Goal: Task Accomplishment & Management: Manage account settings

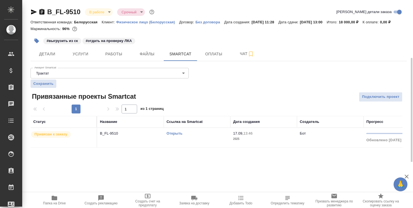
scroll to position [31, 0]
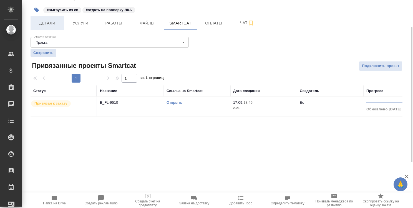
click at [49, 27] on span "Детали" at bounding box center [47, 23] width 27 height 7
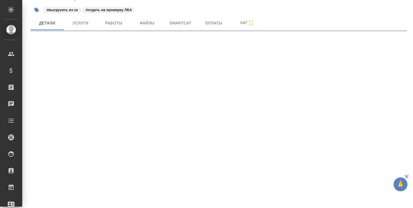
select select "RU"
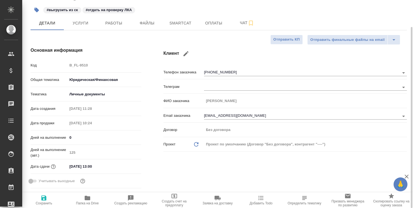
type textarea "x"
click at [87, 198] on icon "button" at bounding box center [88, 197] width 6 height 4
type textarea "x"
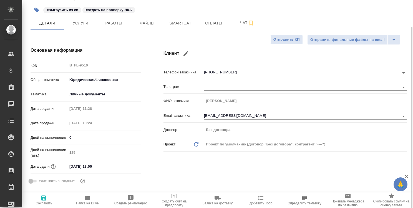
type textarea "x"
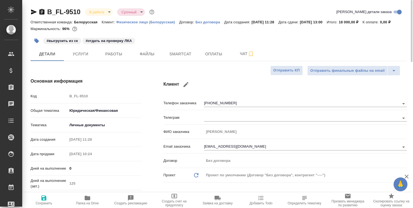
type textarea "x"
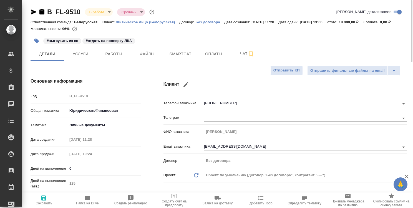
type textarea "x"
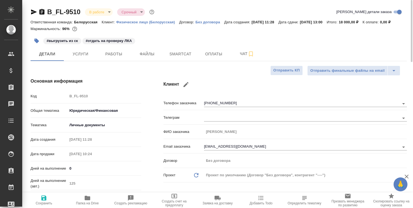
type textarea "x"
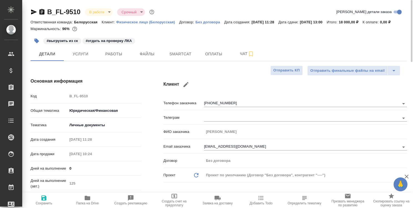
type textarea "x"
click at [182, 57] on span "Smartcat" at bounding box center [180, 53] width 27 height 7
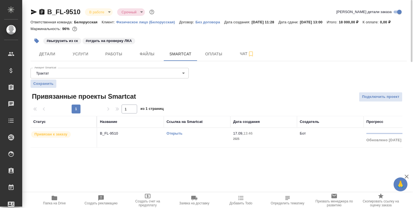
click at [175, 135] on link "Открыть" at bounding box center [174, 133] width 16 height 4
click at [117, 57] on span "Работы" at bounding box center [113, 53] width 27 height 7
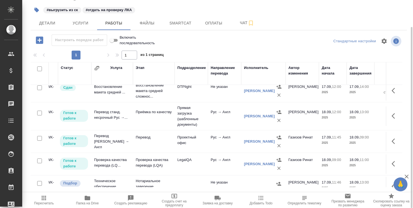
scroll to position [28, 24]
click at [266, 11] on div "#выгрузить из ск #отдать на проверку ЛКА" at bounding box center [156, 10] width 251 height 12
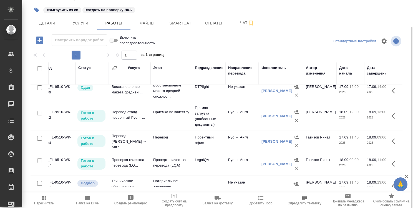
scroll to position [28, 0]
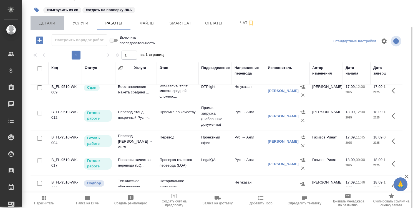
click at [53, 27] on span "Детали" at bounding box center [47, 23] width 27 height 7
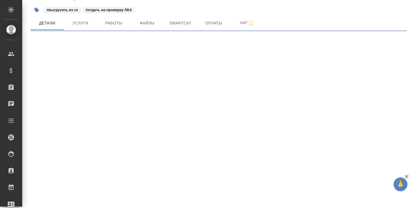
select select "RU"
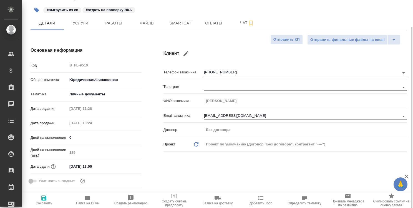
type textarea "x"
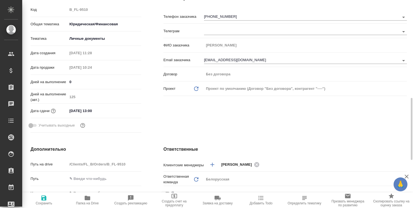
scroll to position [170, 0]
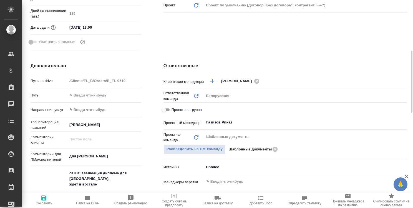
type textarea "x"
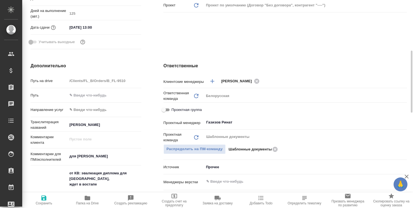
type textarea "x"
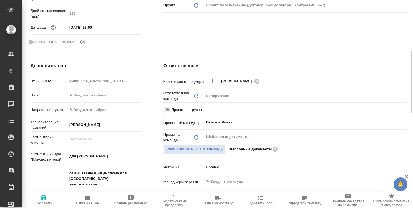
type textarea "x"
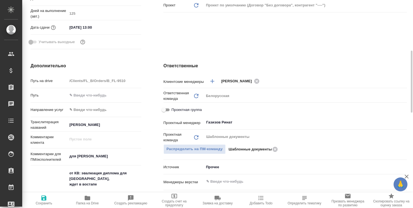
type textarea "x"
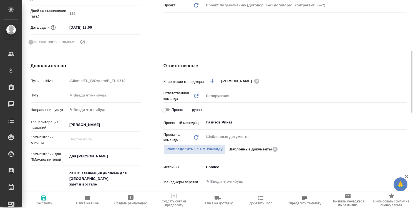
type textarea "x"
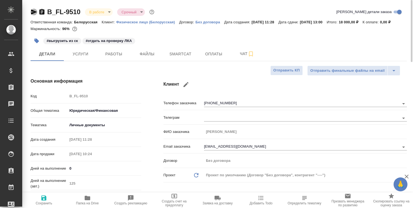
click at [33, 12] on icon "button" at bounding box center [34, 12] width 7 height 7
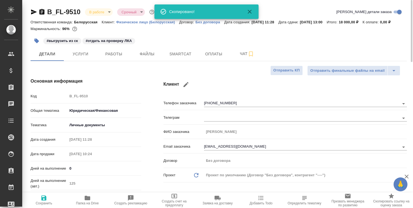
type textarea "x"
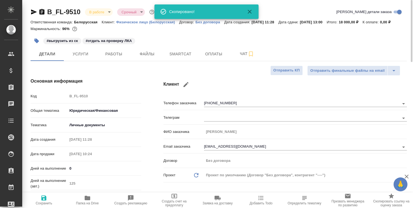
type textarea "x"
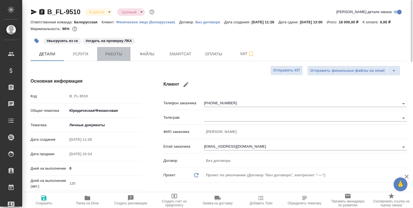
click at [120, 57] on span "Работы" at bounding box center [113, 53] width 27 height 7
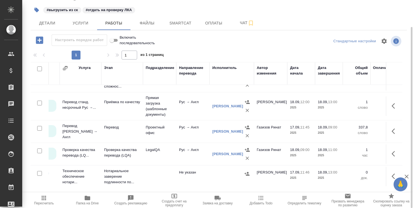
scroll to position [42, 55]
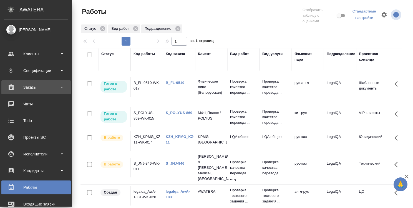
click at [37, 85] on div "Заказы" at bounding box center [36, 87] width 64 height 8
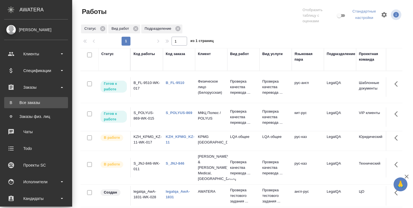
click at [32, 102] on div "Все заказы" at bounding box center [36, 103] width 58 height 6
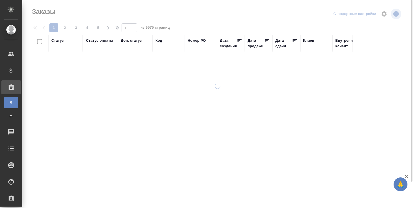
drag, startPoint x: 159, startPoint y: 41, endPoint x: 161, endPoint y: 45, distance: 4.7
click at [159, 41] on div "Код" at bounding box center [158, 41] width 7 height 6
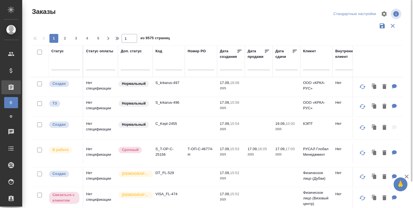
click at [158, 67] on input "text" at bounding box center [168, 66] width 27 height 7
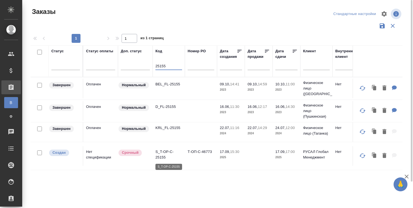
type input "25155"
click at [166, 151] on p "S_T-OP-C-25155" at bounding box center [168, 154] width 27 height 11
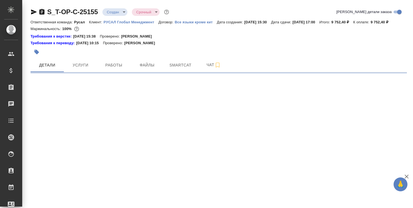
select select "RU"
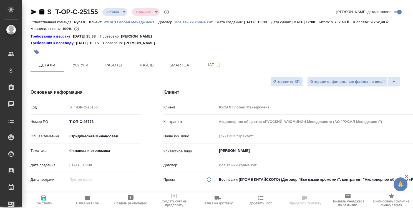
type textarea "x"
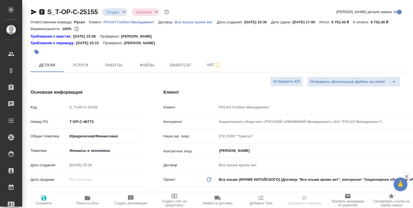
type textarea "x"
click at [89, 196] on icon "button" at bounding box center [88, 197] width 6 height 4
type textarea "x"
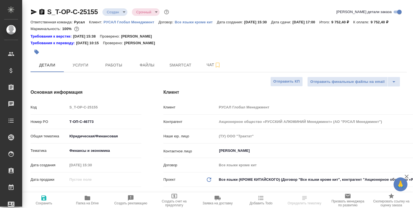
select select "RU"
type textarea "x"
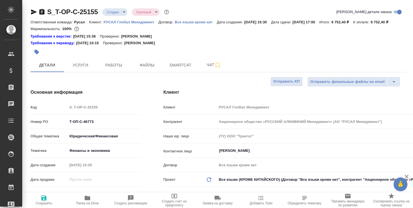
type textarea "x"
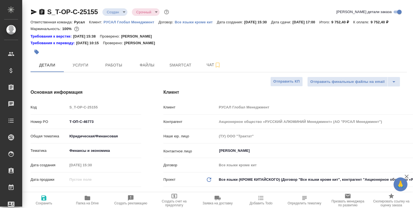
type textarea "x"
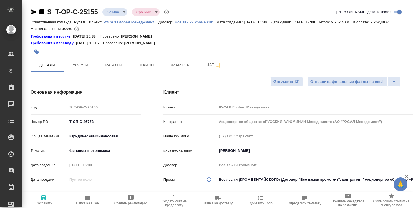
type textarea "x"
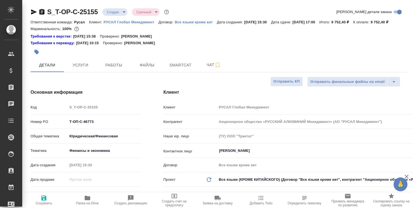
type textarea "x"
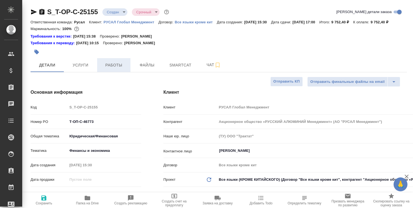
click at [117, 68] on span "Работы" at bounding box center [113, 65] width 27 height 7
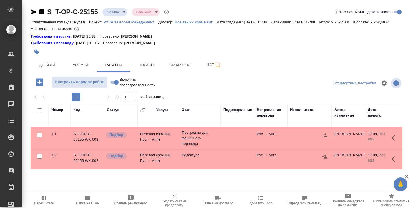
click at [214, 178] on div "Номер Код Статус Услуга Этап Подразделение Направление перевода Исполнитель Авт…" at bounding box center [217, 166] width 372 height 125
click at [80, 63] on span "Услуги" at bounding box center [80, 65] width 27 height 7
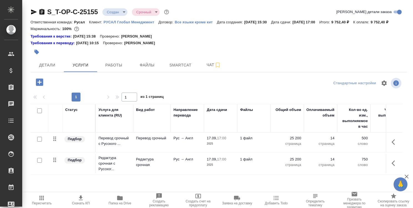
click at [39, 81] on icon "button" at bounding box center [39, 81] width 7 height 7
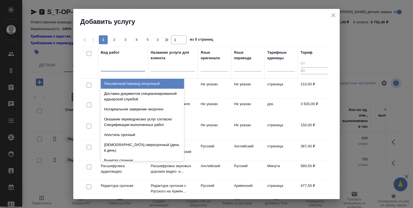
click at [111, 69] on div at bounding box center [123, 66] width 44 height 8
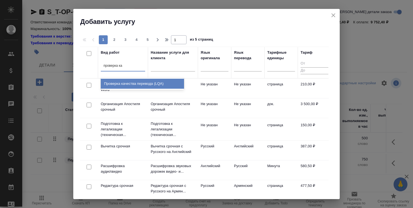
type input "проверка кач"
click at [138, 84] on div "Проверка качества перевода (LQA)" at bounding box center [142, 84] width 83 height 10
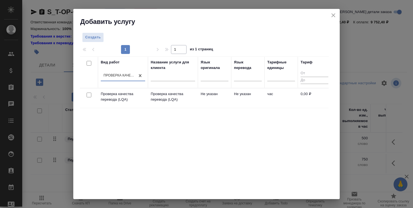
click at [237, 131] on div "Вид работ option Проверка качества перевода (LQA), selected. 0 results availabl…" at bounding box center [204, 139] width 249 height 166
click at [89, 35] on span "Создать" at bounding box center [93, 37] width 16 height 6
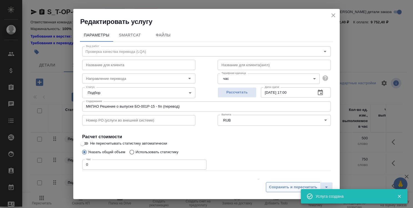
click at [274, 186] on span "Сохранить и пересчитать" at bounding box center [293, 187] width 48 height 6
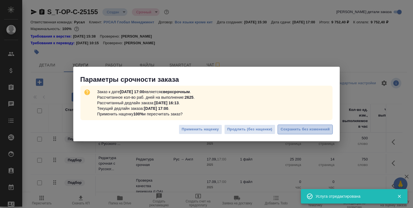
click at [300, 129] on span "Сохранить без изменений" at bounding box center [304, 129] width 49 height 6
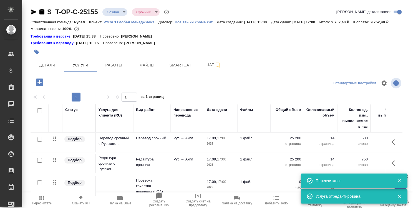
type input "inProgress"
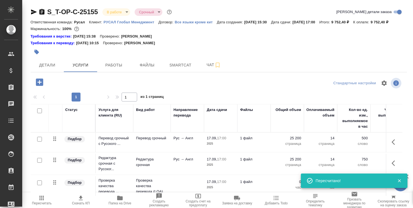
scroll to position [30, 0]
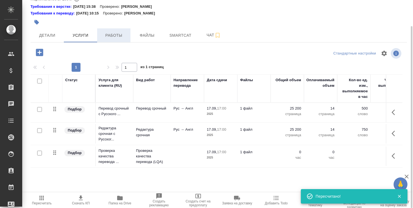
click at [109, 35] on span "Работы" at bounding box center [113, 35] width 27 height 7
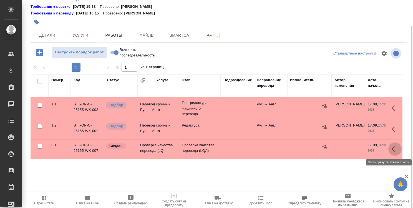
click at [395, 146] on icon "button" at bounding box center [394, 148] width 7 height 7
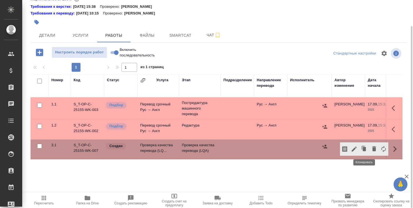
click at [364, 148] on icon "button" at bounding box center [364, 148] width 3 height 4
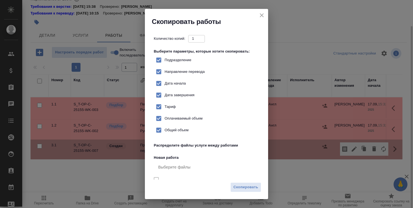
checkbox input "true"
click at [189, 36] on input "1" at bounding box center [196, 38] width 17 height 7
type input "2"
click at [198, 38] on input "2" at bounding box center [196, 38] width 17 height 7
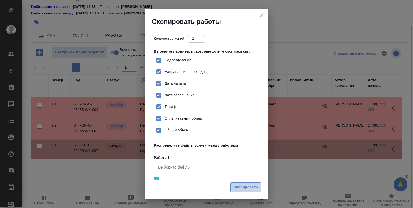
click at [245, 188] on span "Скопировать" at bounding box center [245, 187] width 25 height 6
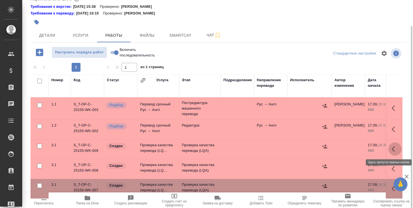
click at [391, 149] on icon "button" at bounding box center [394, 148] width 7 height 7
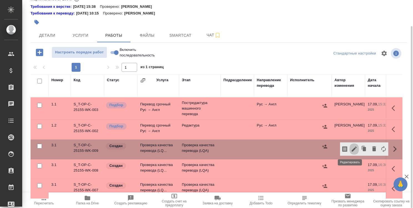
click at [351, 147] on icon "button" at bounding box center [354, 148] width 7 height 7
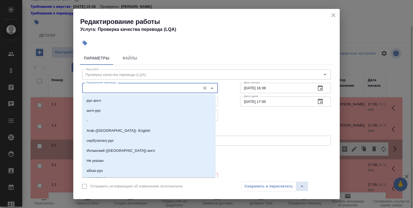
click at [183, 88] on input "Направление перевода" at bounding box center [141, 87] width 114 height 7
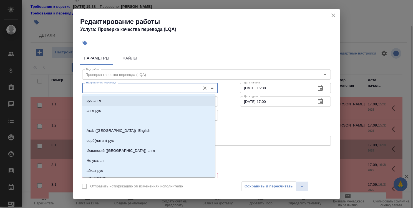
click at [179, 99] on li "рус-англ" at bounding box center [148, 100] width 133 height 10
type input "рус-англ"
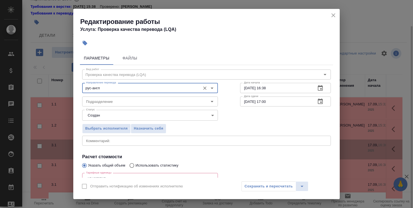
click at [179, 99] on input "Подразделение" at bounding box center [141, 101] width 114 height 7
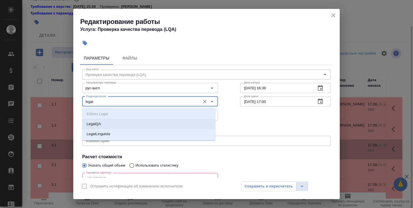
click at [156, 124] on li "LegalQA" at bounding box center [148, 124] width 133 height 10
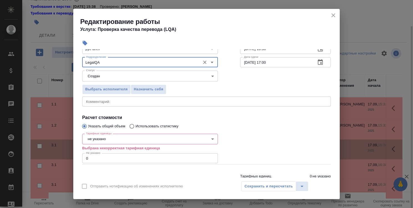
scroll to position [55, 0]
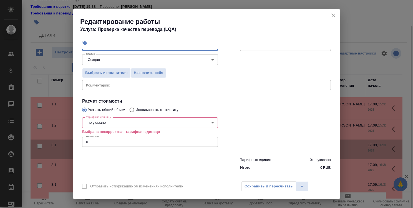
type input "LegalQA"
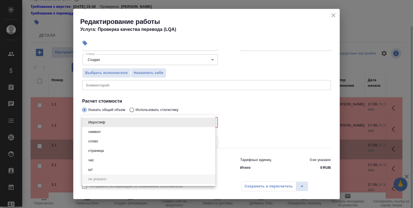
click at [135, 123] on body "🙏 .cls-1 fill:#fff; AWATERA Strelnikova Olga Клиенты Спецификации Заказы 0 Чаты…" at bounding box center [206, 104] width 413 height 208
click at [127, 159] on li "час" at bounding box center [148, 159] width 133 height 9
type input "5a8b1489cc6b4906c91bfd93"
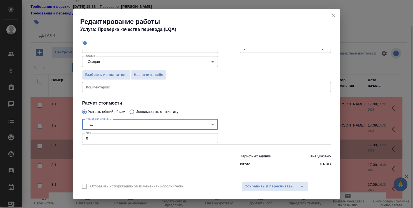
click at [92, 139] on input "0" at bounding box center [150, 138] width 136 height 10
type input "0.6"
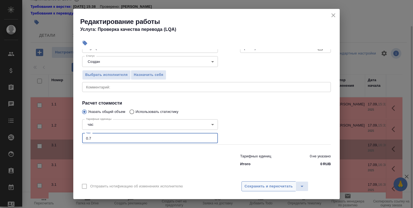
type input "0.7"
click at [275, 188] on span "Сохранить и пересчитать" at bounding box center [268, 186] width 48 height 6
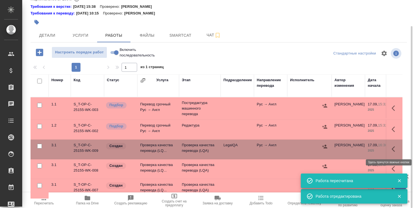
click at [391, 148] on icon "button" at bounding box center [394, 148] width 7 height 7
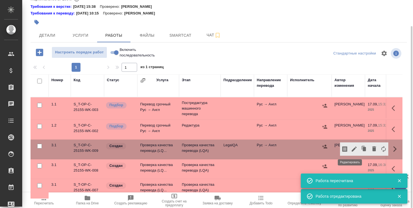
click at [352, 148] on icon "button" at bounding box center [354, 148] width 5 height 5
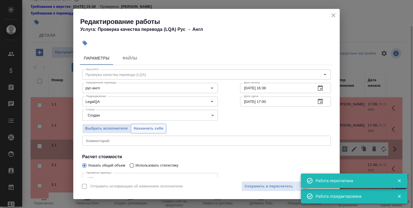
click at [151, 126] on span "Назначить себя" at bounding box center [148, 128] width 29 height 6
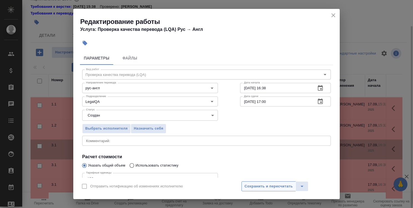
click at [272, 183] on span "Сохранить и пересчитать" at bounding box center [268, 186] width 48 height 6
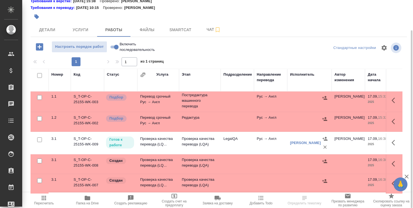
scroll to position [6, 0]
click at [391, 139] on icon "button" at bounding box center [394, 142] width 7 height 7
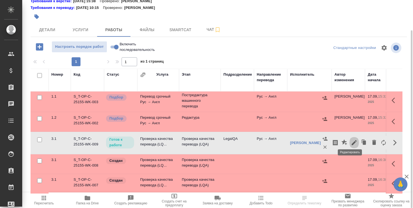
click at [351, 139] on icon "button" at bounding box center [354, 142] width 7 height 7
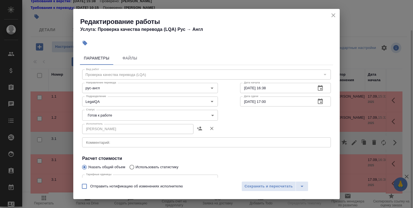
click at [144, 116] on body "🙏 .cls-1 fill:#fff; AWATERA Strelnikova Olga Клиенты Спецификации Заказы 0 Чаты…" at bounding box center [206, 104] width 413 height 208
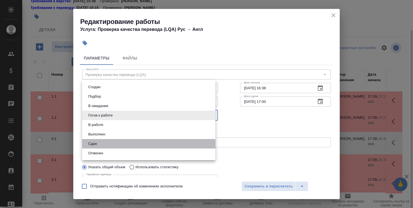
click at [138, 146] on li "Сдан" at bounding box center [148, 143] width 133 height 9
type input "closed"
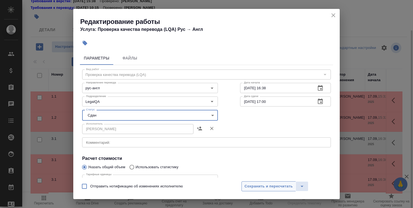
click at [266, 186] on span "Сохранить и пересчитать" at bounding box center [268, 186] width 48 height 6
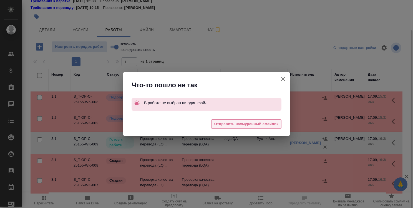
click at [269, 125] on span "Отправить нахмуренный смайлик" at bounding box center [246, 124] width 64 height 6
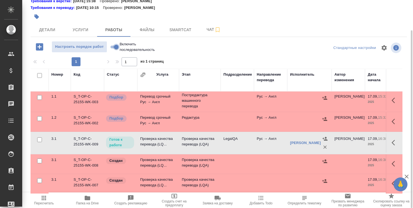
click at [113, 44] on input "Включить последовательность" at bounding box center [116, 47] width 20 height 7
checkbox input "true"
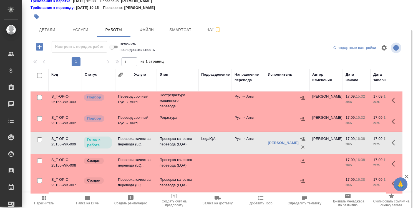
click at [112, 46] on input "Включить последовательность" at bounding box center [112, 47] width 20 height 7
checkbox input "false"
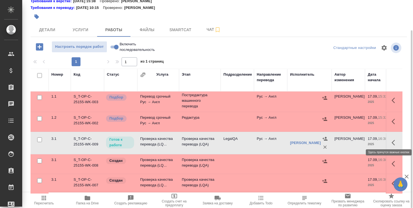
click at [391, 140] on icon "button" at bounding box center [394, 142] width 7 height 7
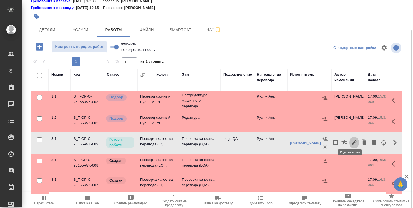
click at [352, 140] on icon "button" at bounding box center [354, 142] width 5 height 5
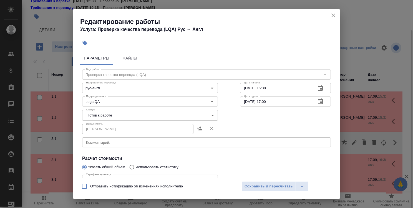
click at [198, 116] on body "🙏 .cls-1 fill:#fff; AWATERA Strelnikova Olga Клиенты Спецификации Заказы 0 Чаты…" at bounding box center [206, 104] width 413 height 208
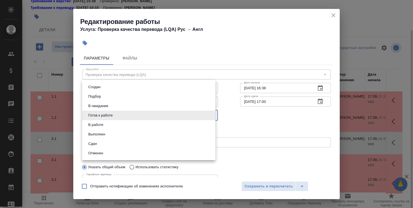
click at [189, 142] on li "Сдан" at bounding box center [148, 143] width 133 height 9
type input "closed"
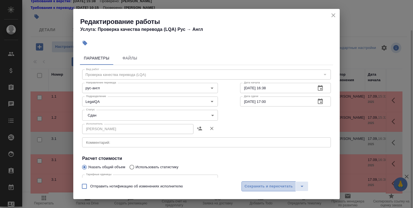
click at [275, 186] on span "Сохранить и пересчитать" at bounding box center [268, 186] width 48 height 6
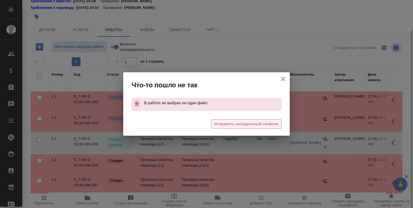
click at [255, 123] on span "Отправить нахмуренный смайлик" at bounding box center [246, 124] width 64 height 6
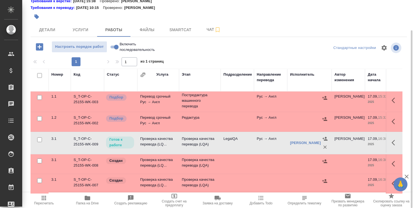
click at [112, 46] on input "Включить последовательность" at bounding box center [116, 47] width 20 height 7
checkbox input "true"
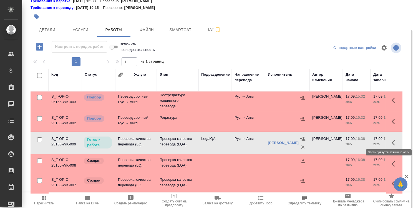
click at [392, 139] on icon "button" at bounding box center [394, 142] width 7 height 7
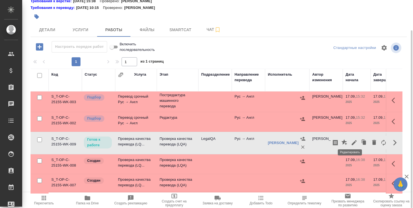
click at [351, 139] on icon "button" at bounding box center [354, 142] width 7 height 7
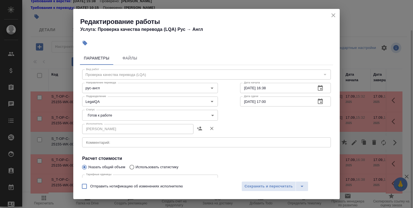
click at [187, 116] on body "🙏 .cls-1 fill:#fff; AWATERA Strelnikova Olga Клиенты Спецификации Заказы 0 Чаты…" at bounding box center [206, 104] width 413 height 208
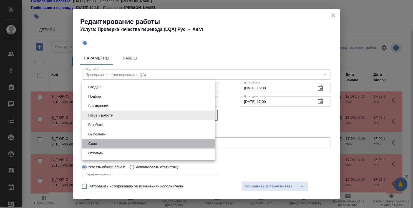
click at [178, 144] on li "Сдан" at bounding box center [148, 143] width 133 height 9
type input "closed"
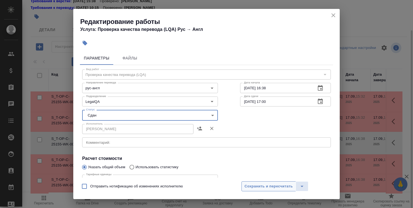
click at [270, 184] on span "Сохранить и пересчитать" at bounding box center [268, 186] width 48 height 6
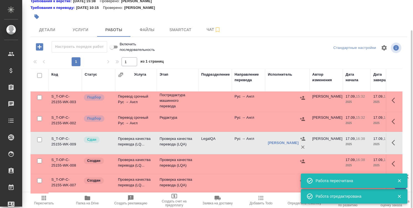
click at [117, 47] on input "Включить последовательность" at bounding box center [112, 47] width 20 height 7
checkbox input "false"
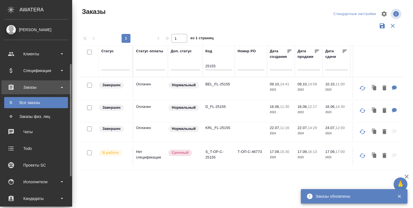
scroll to position [55, 0]
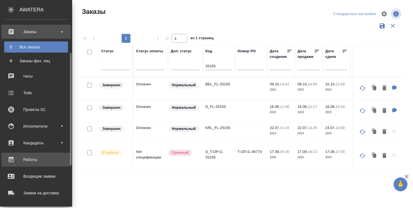
click at [36, 155] on div "Работы" at bounding box center [36, 159] width 64 height 8
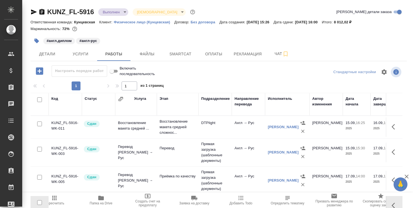
scroll to position [22, 0]
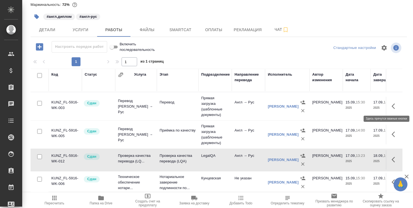
click at [391, 103] on icon "button" at bounding box center [394, 106] width 7 height 7
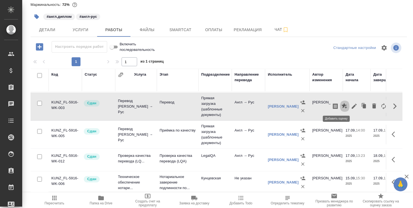
click at [341, 103] on icon "button" at bounding box center [344, 106] width 6 height 6
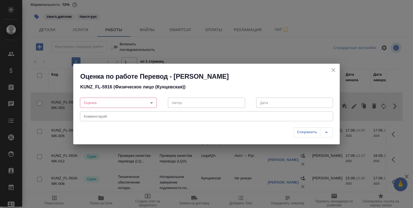
click at [151, 102] on body "🙏 .cls-1 fill:#fff; AWATERA [PERSON_NAME] Спецификации Заказы 0 Чаты Todo Проек…" at bounding box center [206, 104] width 413 height 208
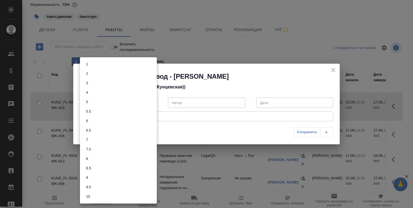
click at [141, 136] on li "7" at bounding box center [118, 139] width 77 height 9
type input "7"
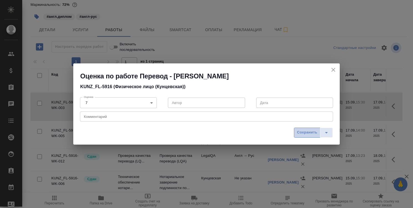
click at [305, 131] on span "Сохранить" at bounding box center [307, 132] width 20 height 6
